Goal: Task Accomplishment & Management: Use online tool/utility

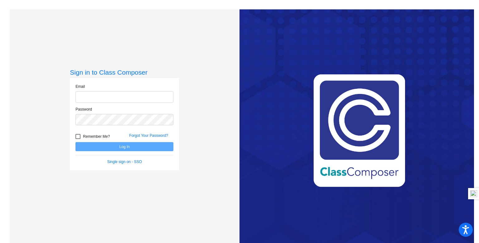
type input "[EMAIL_ADDRESS][DOMAIN_NAME]"
click at [164, 146] on button "Log In" at bounding box center [124, 146] width 98 height 9
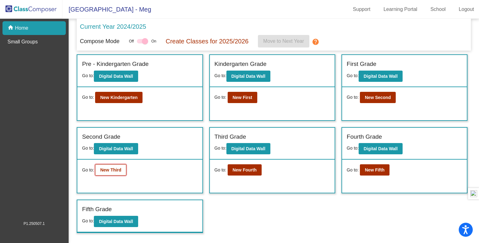
click at [119, 167] on b "New Third" at bounding box center [110, 169] width 21 height 5
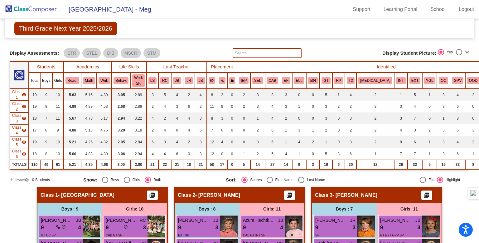
click at [22, 7] on img at bounding box center [31, 9] width 62 height 18
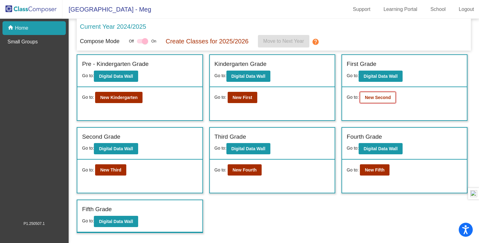
click at [380, 98] on b "New Second" at bounding box center [378, 97] width 26 height 5
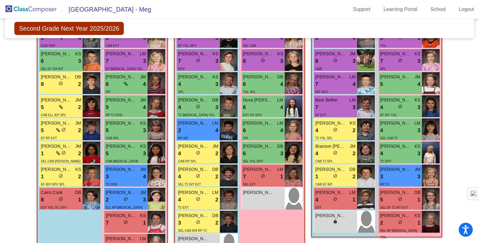
scroll to position [165, 0]
click at [215, 104] on span "3" at bounding box center [216, 108] width 3 height 8
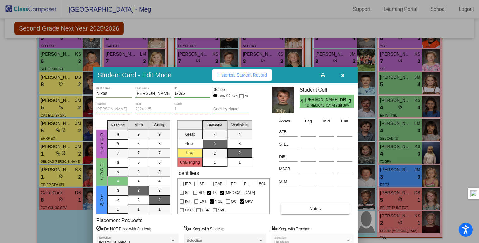
click at [344, 76] on button "button" at bounding box center [343, 74] width 20 height 11
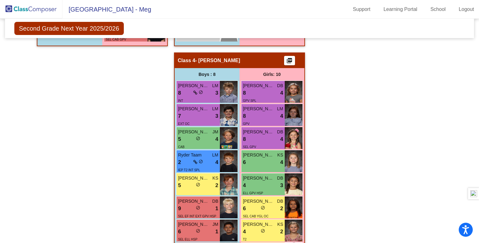
scroll to position [380, 0]
